Goal: Information Seeking & Learning: Find specific page/section

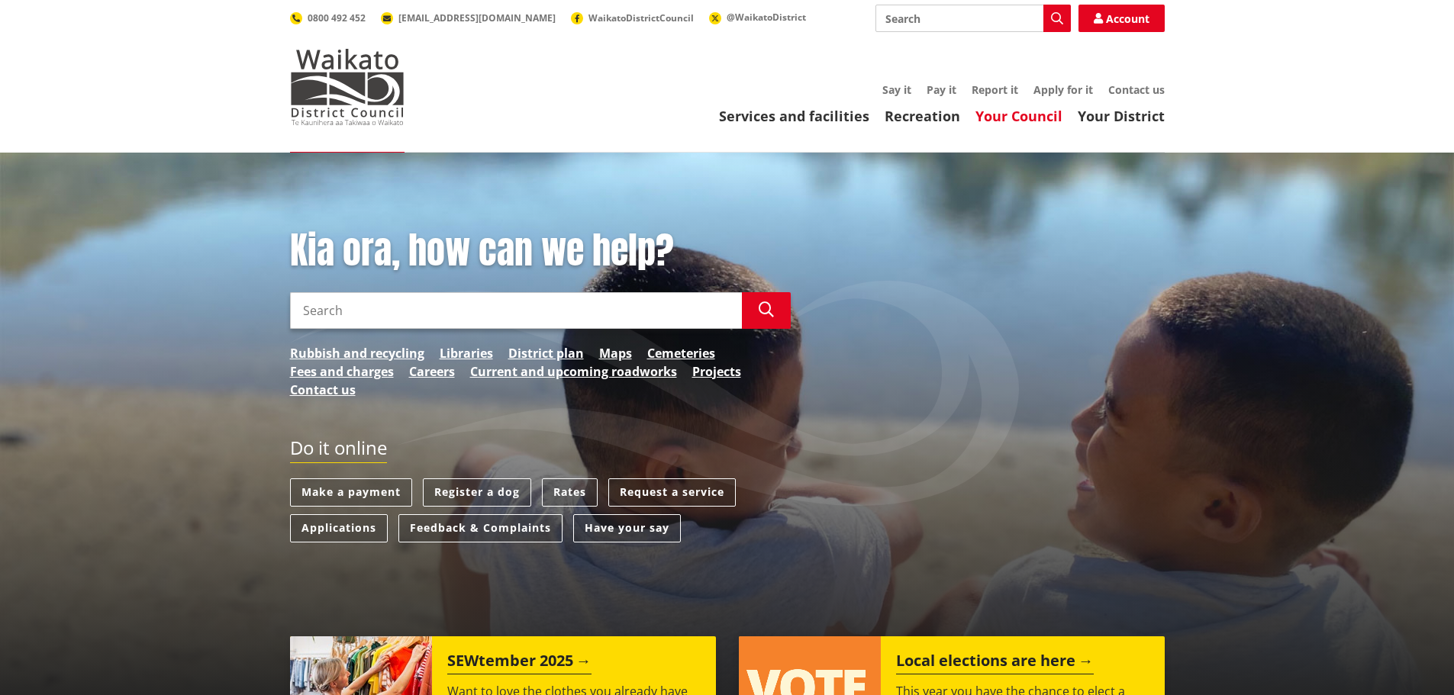
click at [1005, 111] on link "Your Council" at bounding box center [1019, 116] width 87 height 18
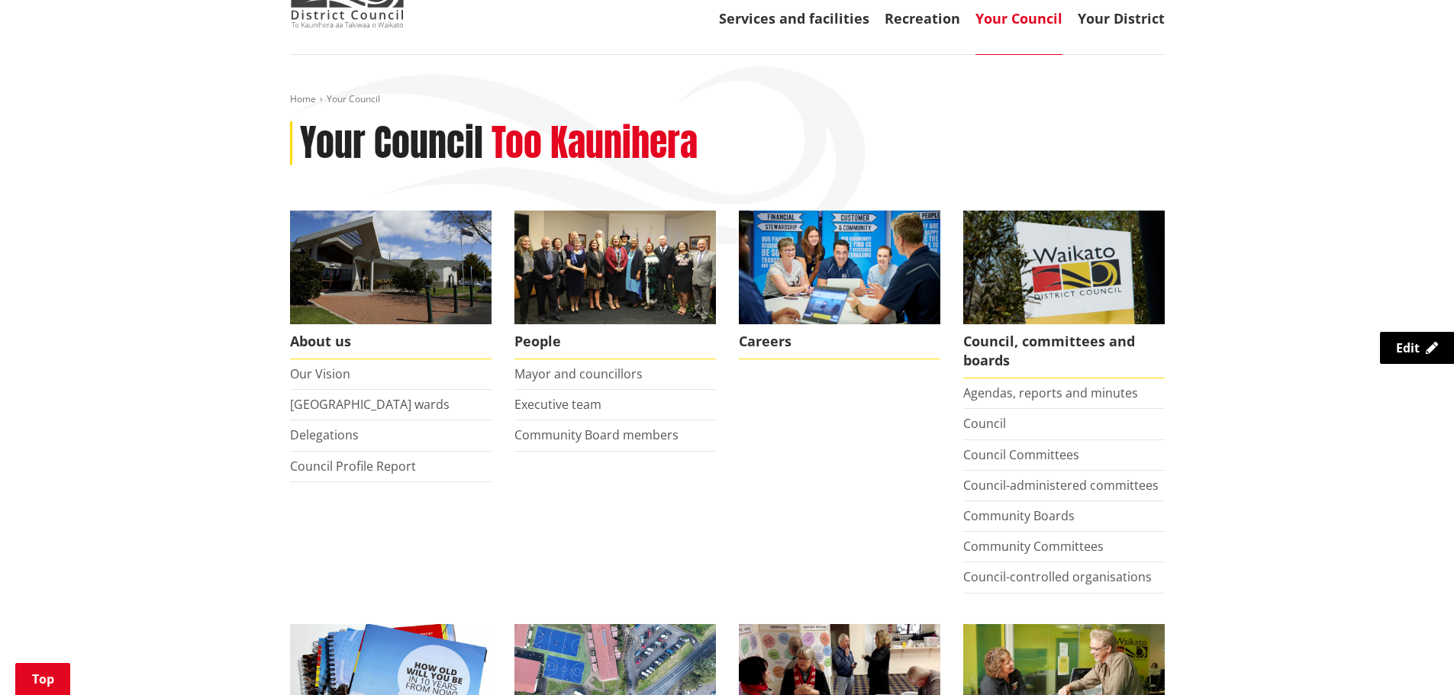
scroll to position [382, 0]
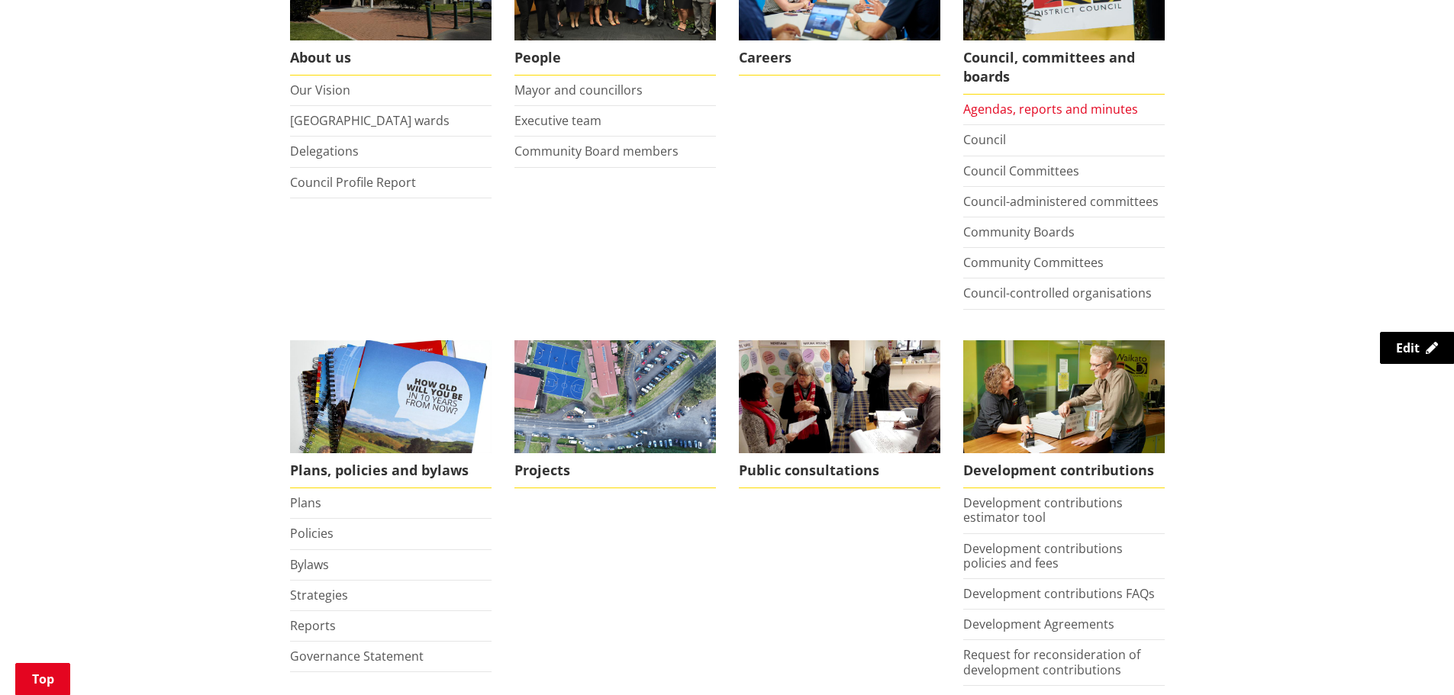
click at [1028, 111] on link "Agendas, reports and minutes" at bounding box center [1050, 109] width 175 height 17
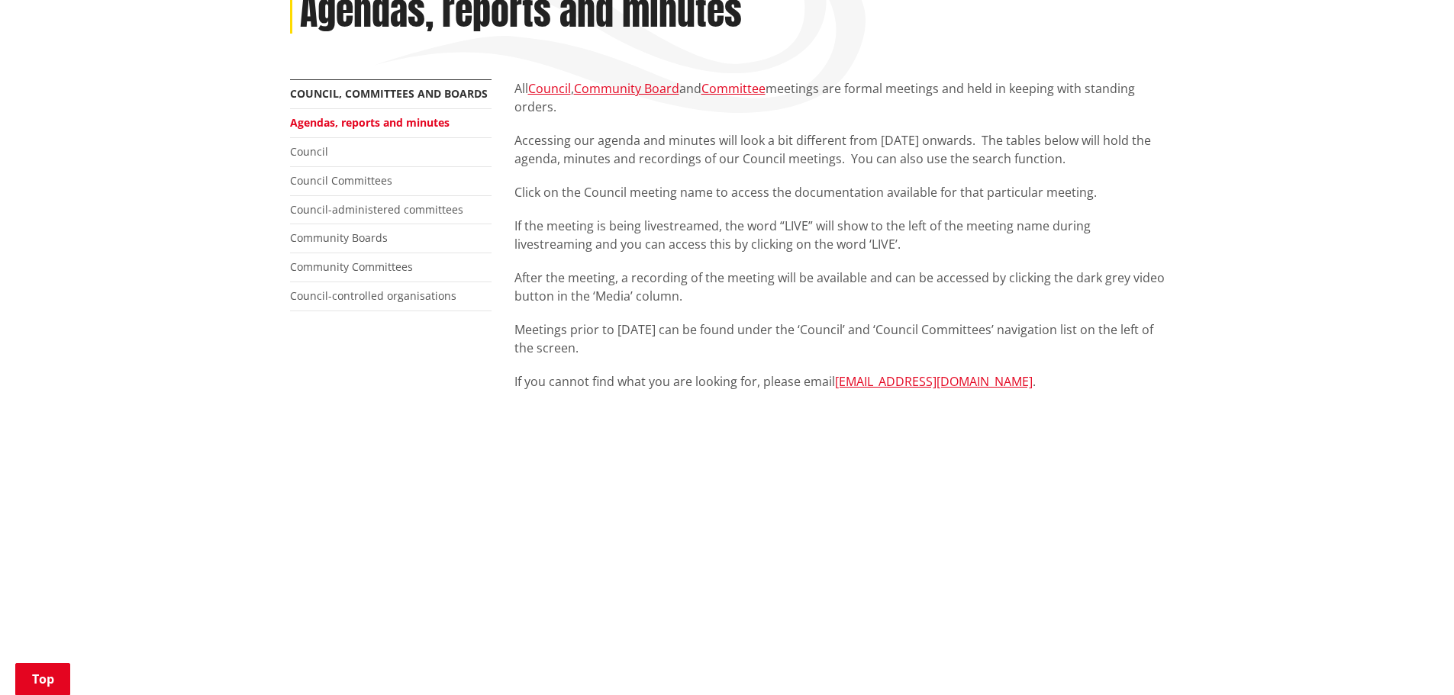
scroll to position [611, 0]
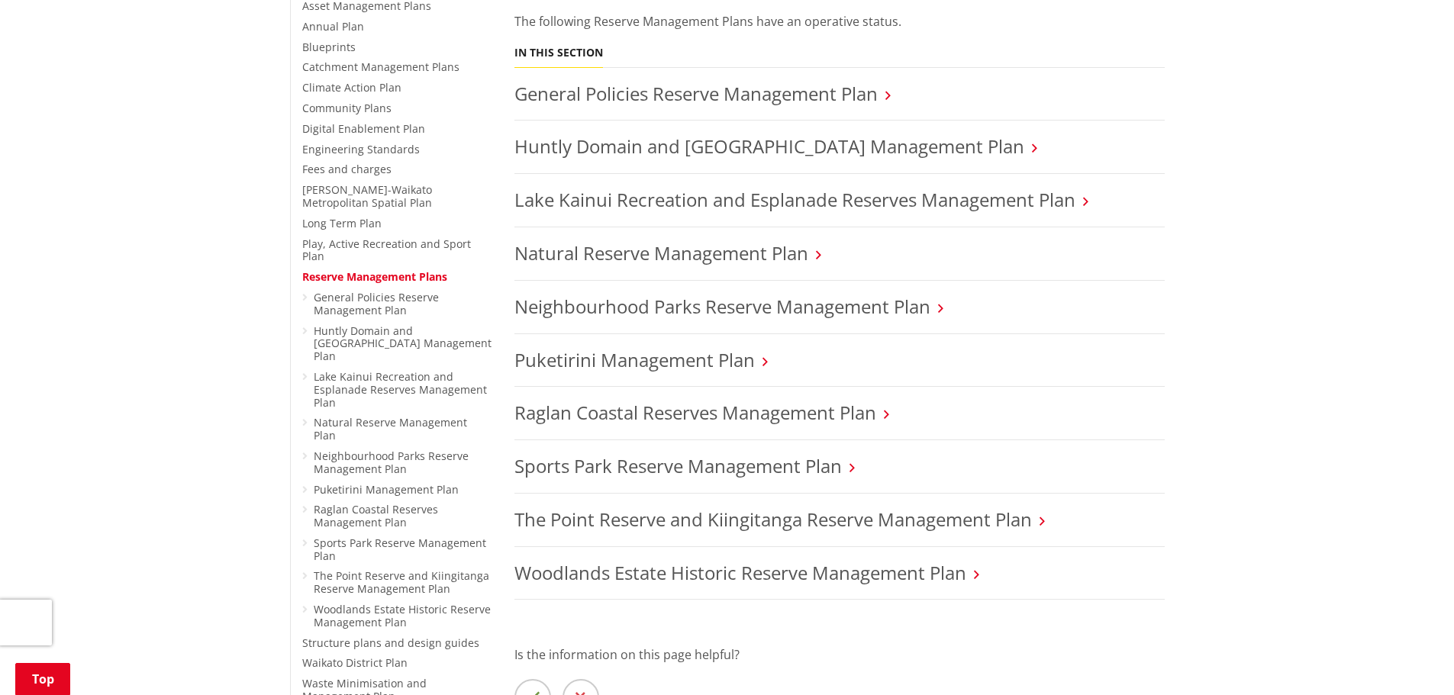
scroll to position [382, 0]
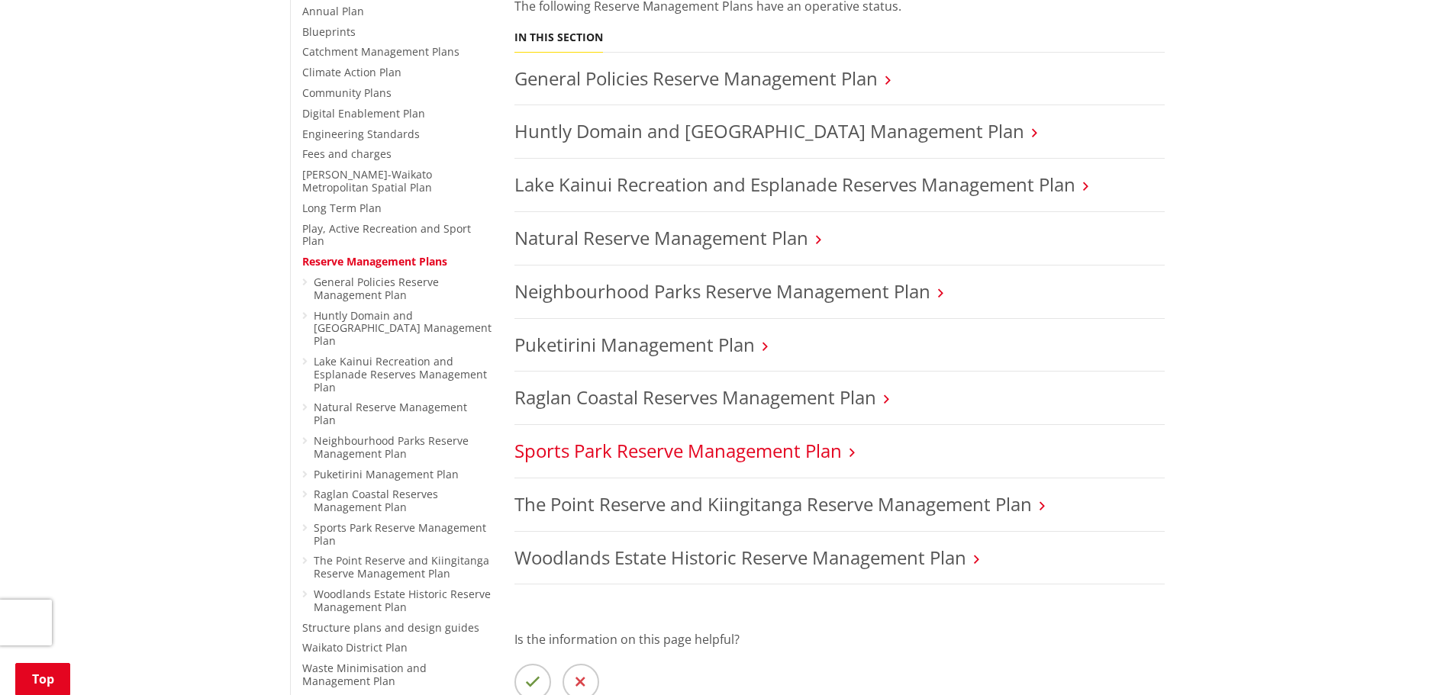
click at [589, 450] on link "Sports Park Reserve Management Plan" at bounding box center [679, 450] width 328 height 25
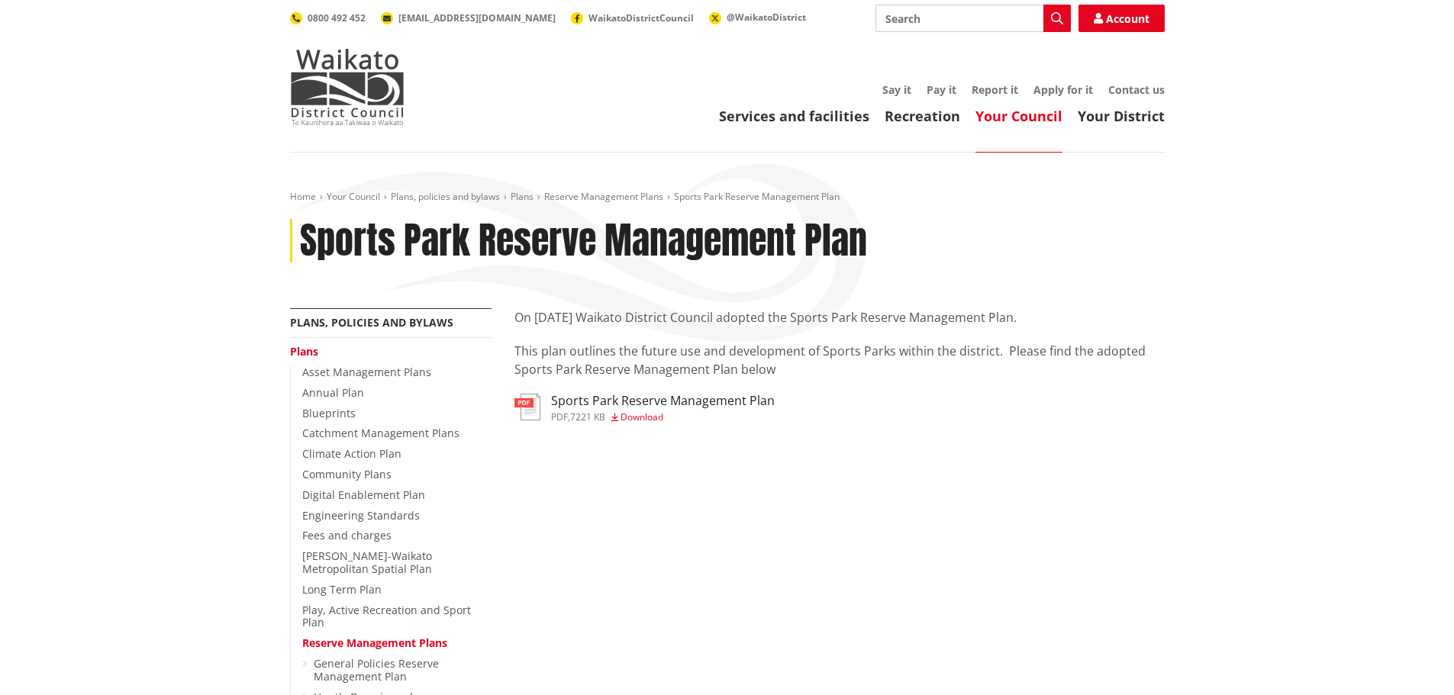
click at [585, 397] on h3 "Sports Park Reserve Management Plan" at bounding box center [663, 401] width 224 height 15
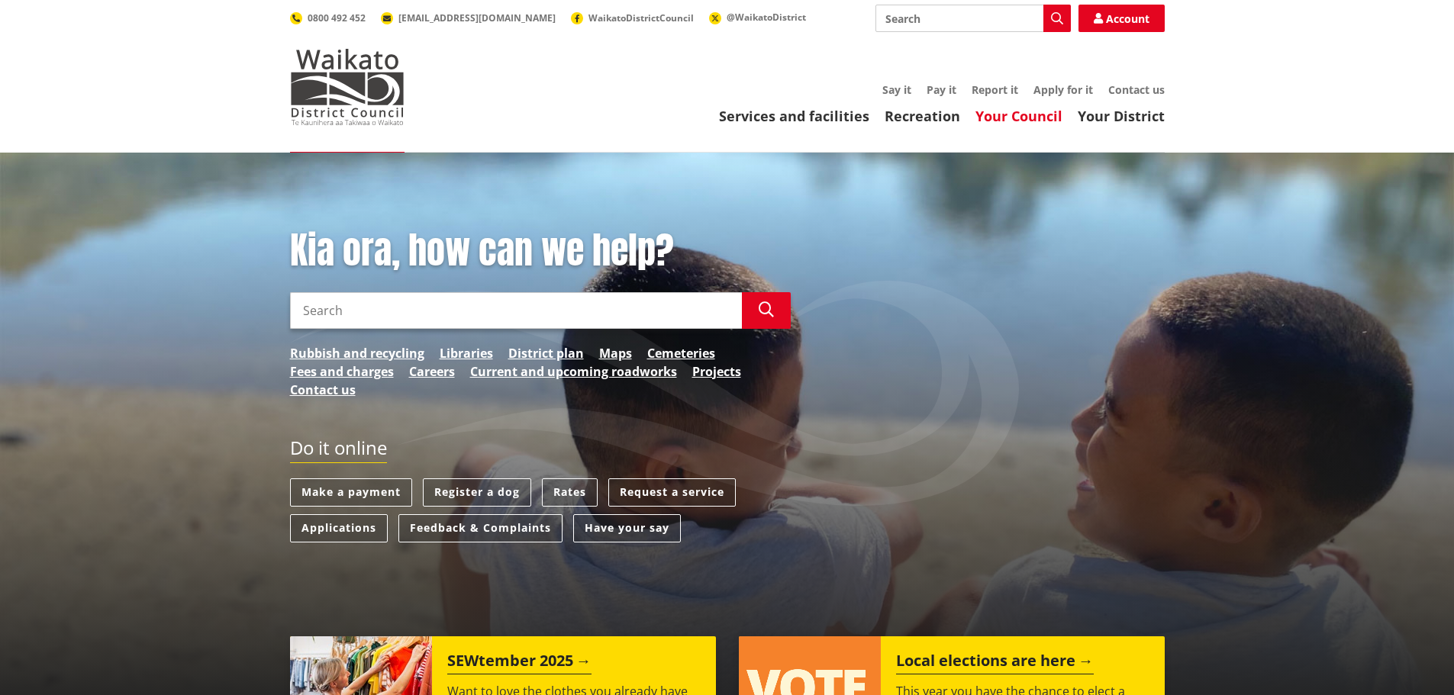
click at [1027, 124] on link "Your Council" at bounding box center [1019, 116] width 87 height 18
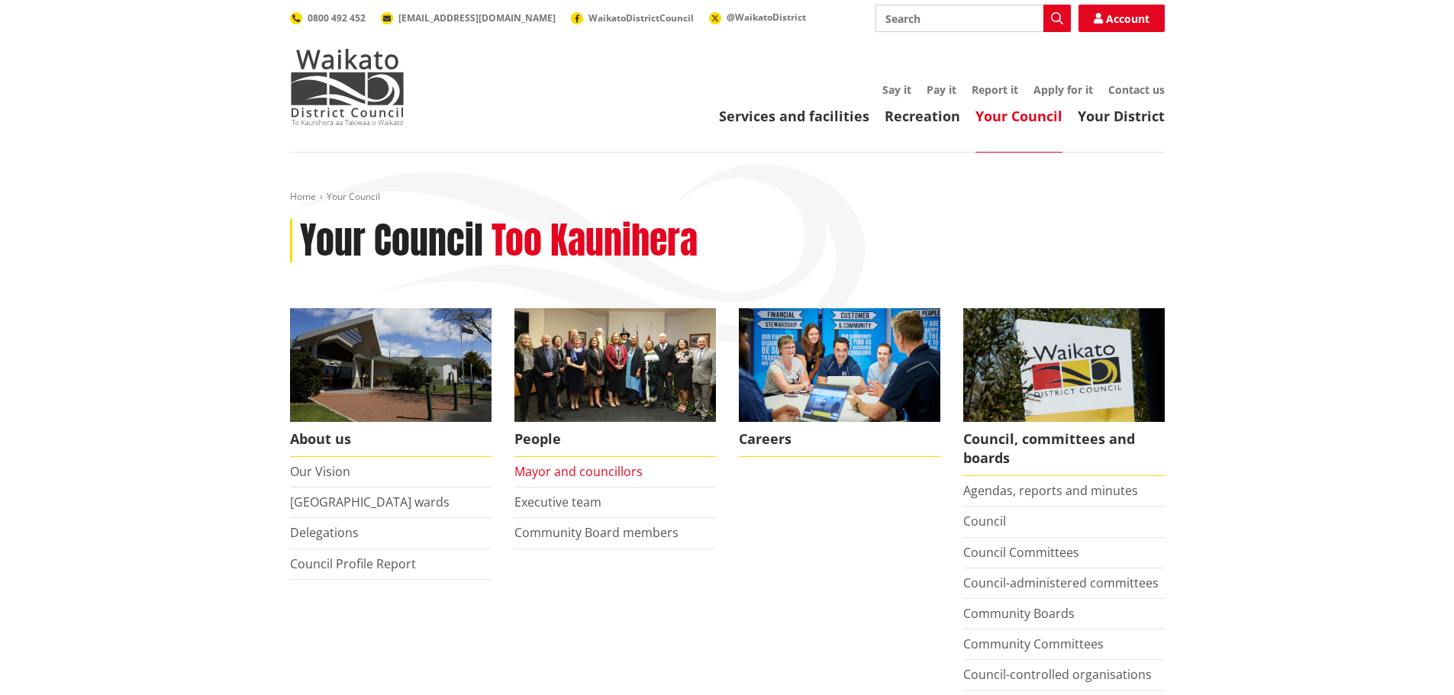
click at [608, 480] on link "Mayor and councillors" at bounding box center [579, 471] width 128 height 17
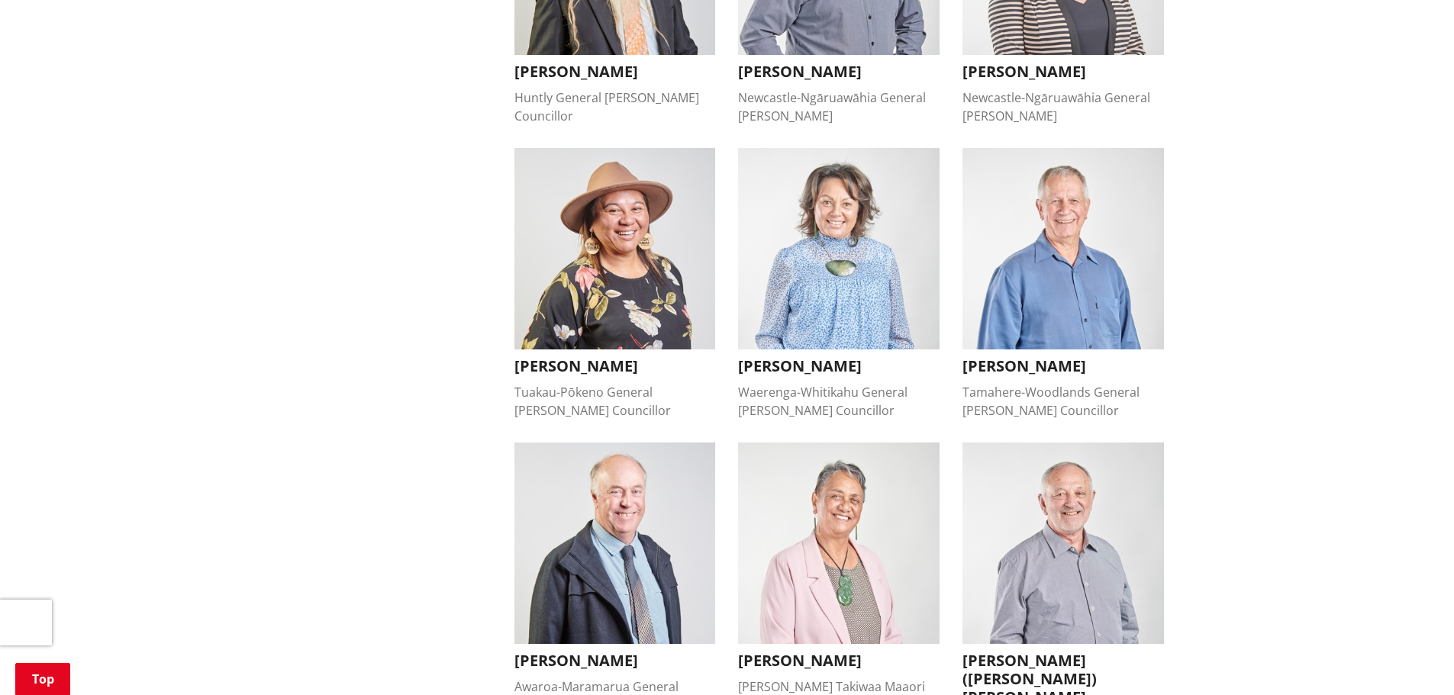
scroll to position [916, 0]
